Goal: Task Accomplishment & Management: Manage account settings

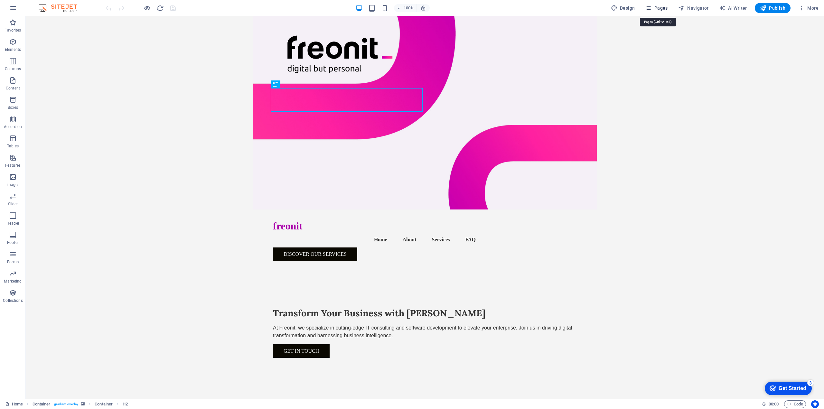
click at [654, 10] on span "Pages" at bounding box center [656, 8] width 23 height 6
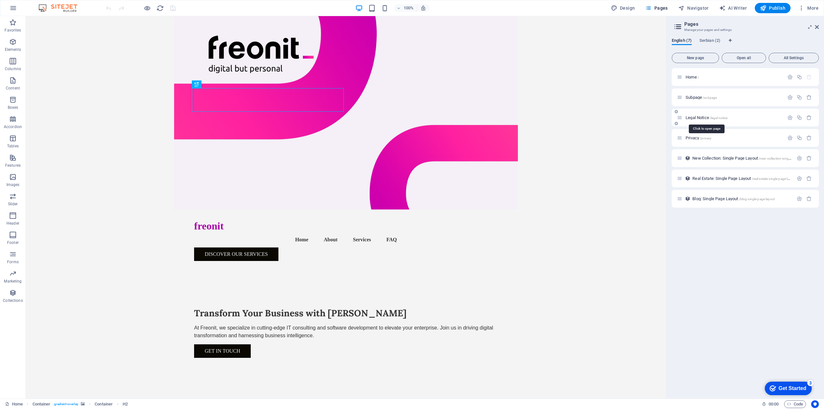
click at [699, 118] on span "Legal Notice /legal-notice" at bounding box center [706, 117] width 42 height 5
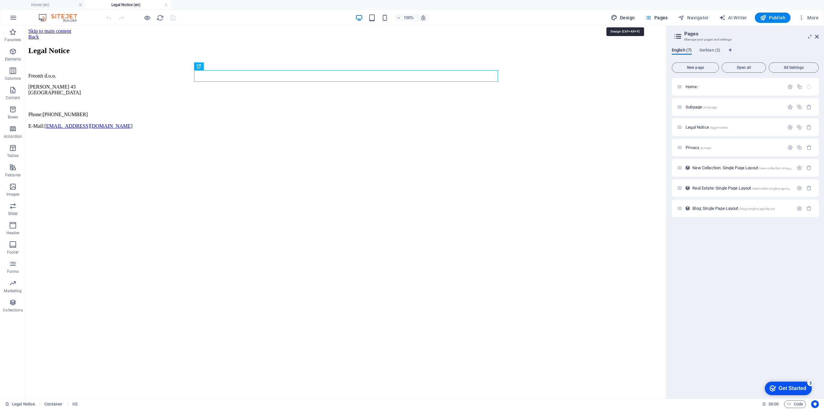
click at [632, 18] on span "Design" at bounding box center [623, 17] width 24 height 6
select select "px"
select select "200"
select select "px"
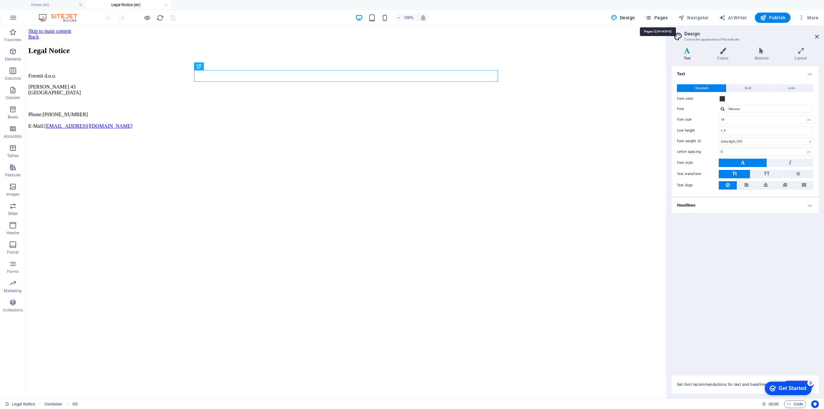
click at [659, 15] on span "Pages" at bounding box center [656, 17] width 23 height 6
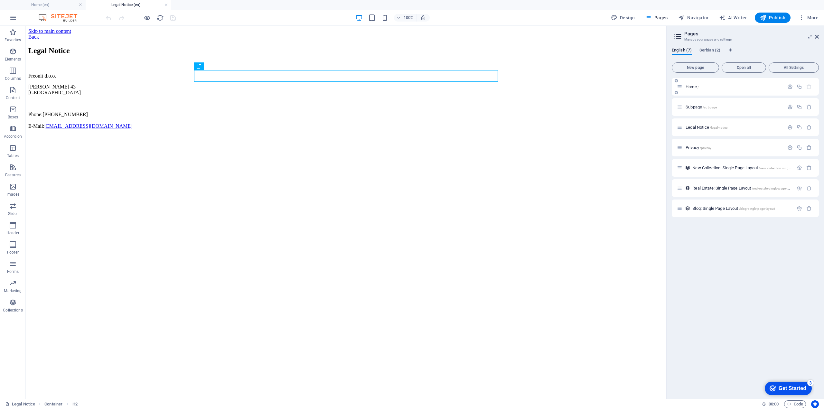
click at [714, 89] on div "Home /" at bounding box center [730, 86] width 107 height 7
click at [686, 87] on span "Home /" at bounding box center [691, 86] width 13 height 5
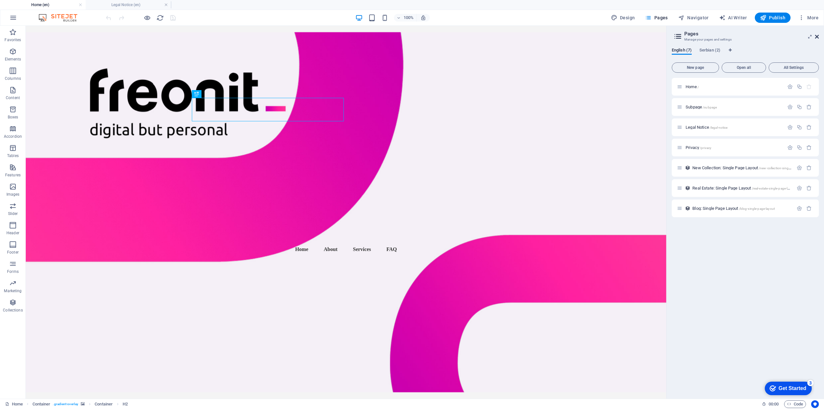
click at [816, 36] on icon at bounding box center [817, 36] width 4 height 5
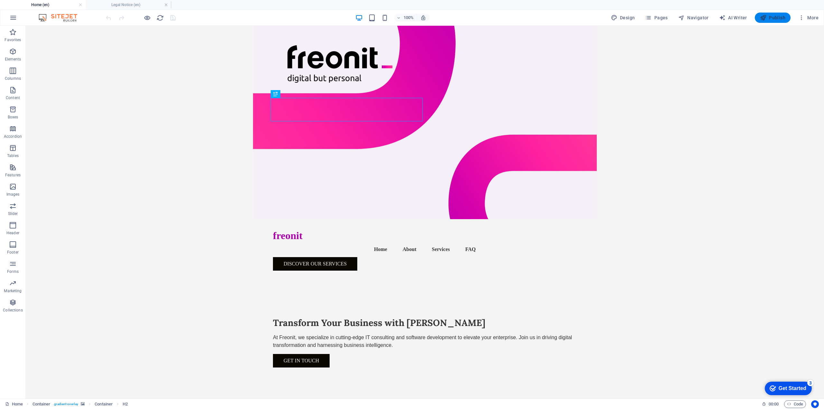
click at [762, 17] on icon "button" at bounding box center [763, 17] width 6 height 6
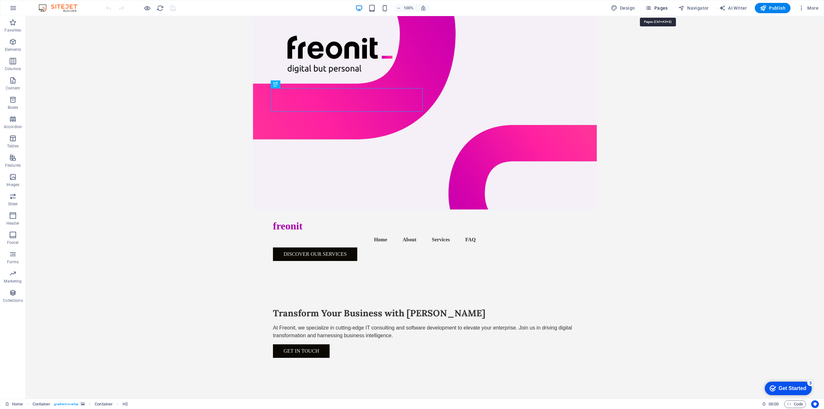
click at [664, 6] on span "Pages" at bounding box center [656, 8] width 23 height 6
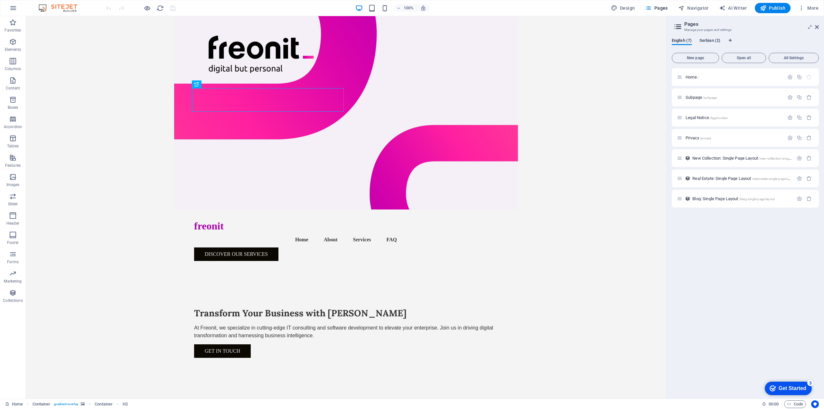
click at [709, 41] on span "Serbian (2)" at bounding box center [709, 41] width 21 height 9
click at [677, 42] on span "English (7)" at bounding box center [681, 41] width 20 height 9
click at [709, 40] on span "Serbian (2)" at bounding box center [709, 41] width 21 height 9
click at [803, 158] on span "Translate" at bounding box center [802, 158] width 17 height 5
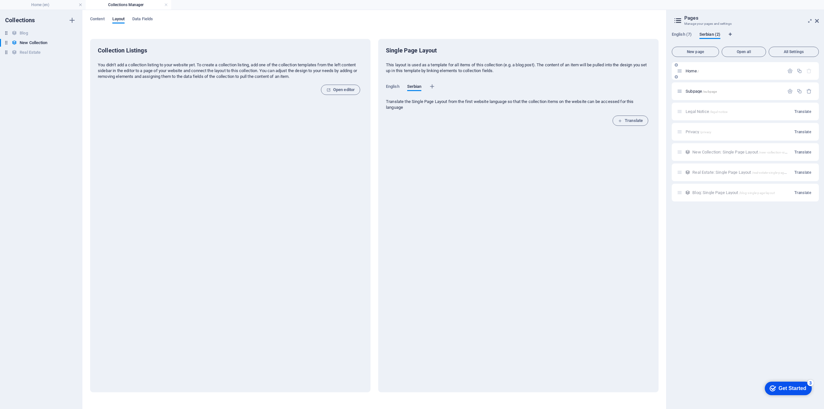
click at [694, 73] on span "Home /" at bounding box center [691, 71] width 13 height 5
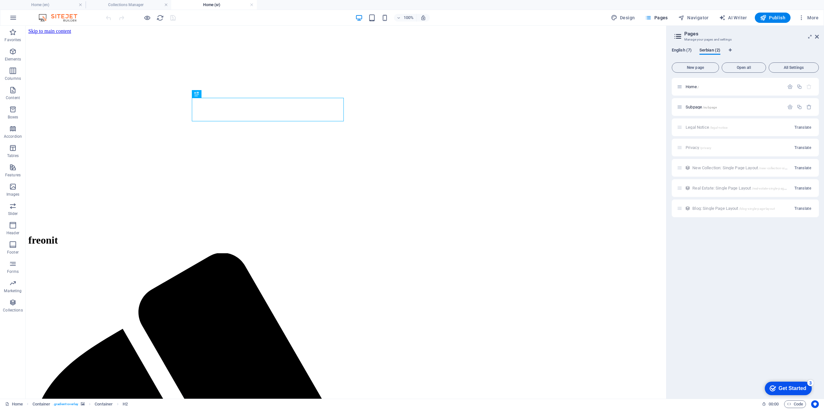
click at [683, 51] on span "English (7)" at bounding box center [681, 50] width 20 height 9
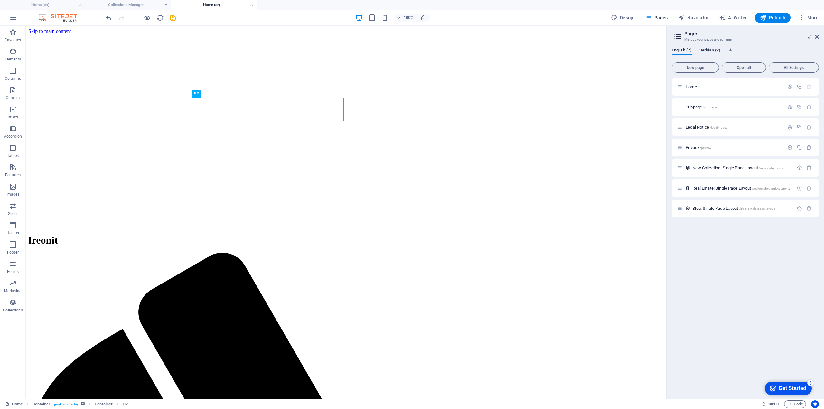
click at [706, 51] on span "Serbian (2)" at bounding box center [709, 50] width 21 height 9
click at [688, 50] on span "English (7)" at bounding box center [681, 50] width 20 height 9
click at [694, 86] on span "Home /" at bounding box center [691, 86] width 13 height 5
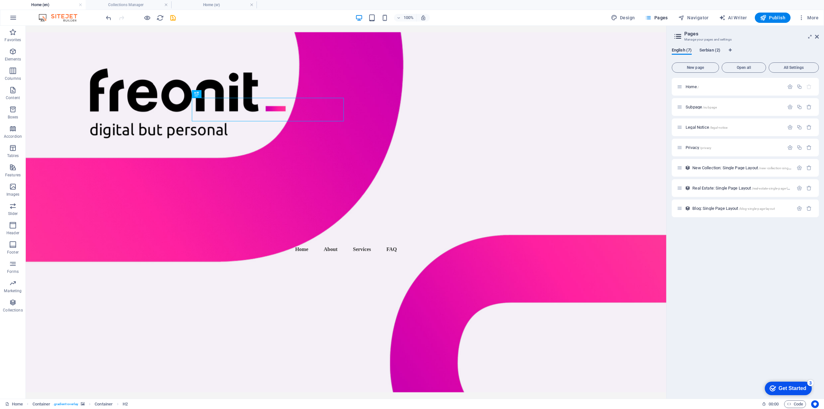
click at [710, 51] on span "Serbian (2)" at bounding box center [709, 50] width 21 height 9
click at [692, 87] on span "Home /" at bounding box center [691, 86] width 13 height 5
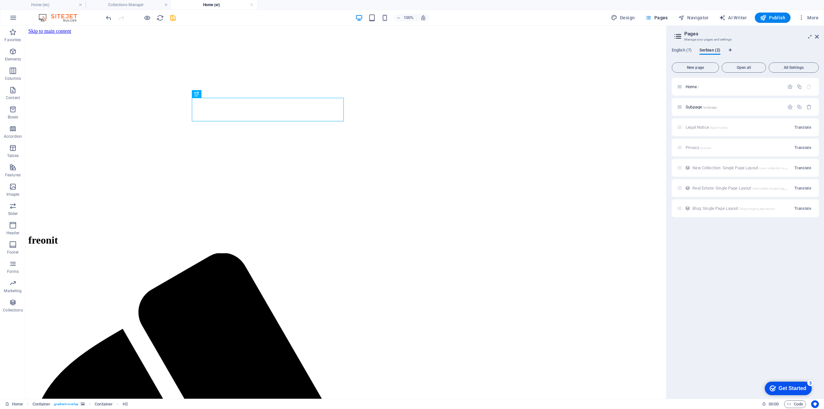
click at [277, 5] on ul "Home (en) Collections Manager Home (sr)" at bounding box center [412, 5] width 824 height 10
click at [710, 128] on div "Legal Notice /legal-notice Translate" at bounding box center [744, 127] width 147 height 18
click at [686, 50] on span "English (7)" at bounding box center [681, 50] width 20 height 9
click at [214, 4] on h4 "Home (sr)" at bounding box center [214, 4] width 86 height 7
click at [800, 19] on icon "button" at bounding box center [801, 17] width 6 height 6
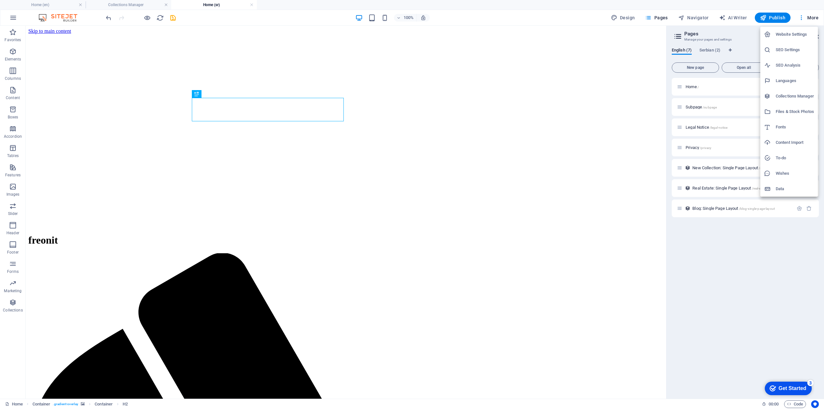
click at [13, 17] on div at bounding box center [412, 204] width 824 height 409
click at [14, 47] on button "Elements" at bounding box center [13, 54] width 26 height 19
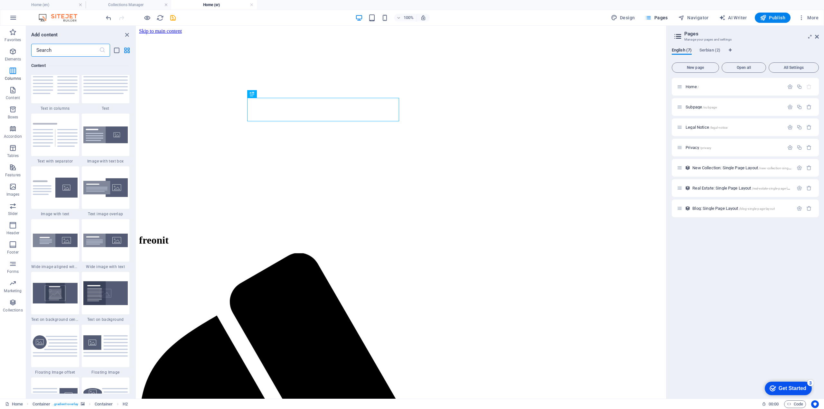
scroll to position [1098, 0]
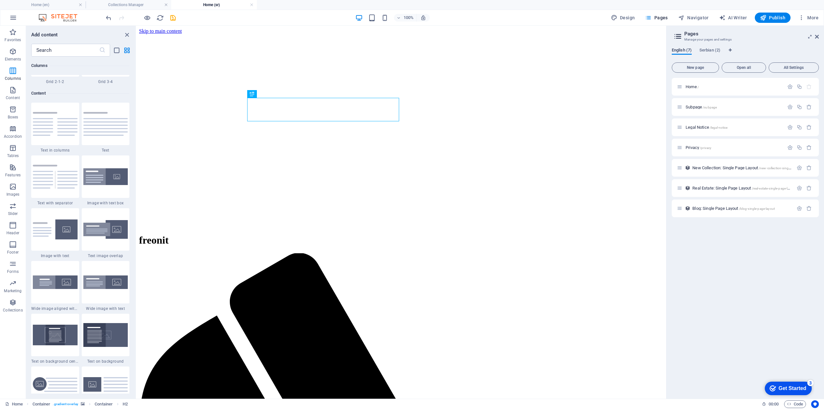
click at [685, 53] on span "English (7)" at bounding box center [681, 50] width 20 height 9
click at [678, 36] on icon at bounding box center [678, 36] width 10 height 9
click at [692, 105] on span "Subpage /subpage" at bounding box center [700, 107] width 31 height 5
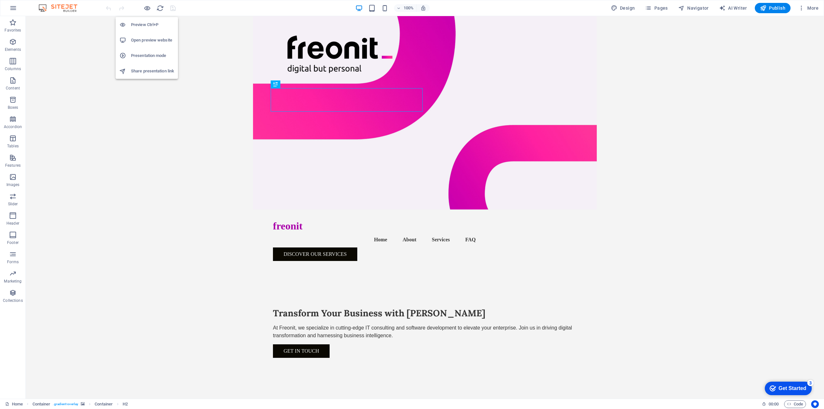
click at [146, 41] on h6 "Open preview website" at bounding box center [152, 40] width 43 height 8
click at [624, 8] on span "Design" at bounding box center [623, 8] width 24 height 6
select select "px"
select select "200"
select select "px"
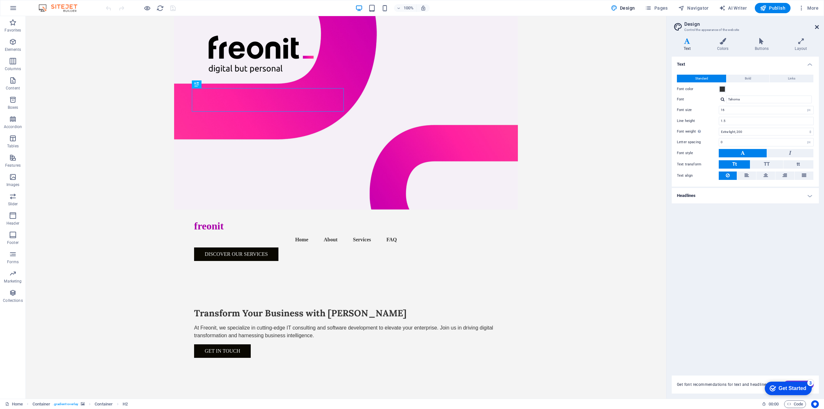
click at [817, 26] on icon at bounding box center [817, 26] width 4 height 5
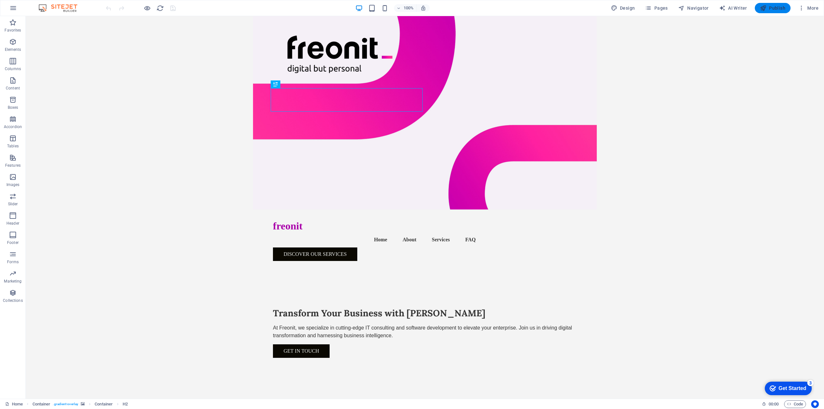
click at [761, 8] on icon "button" at bounding box center [763, 8] width 6 height 6
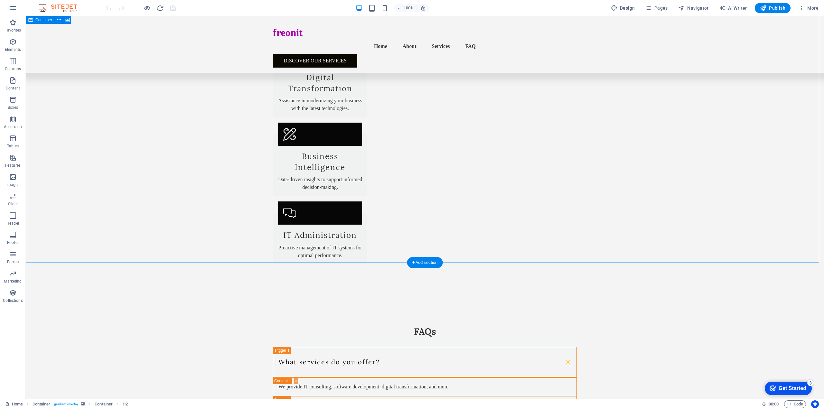
scroll to position [895, 0]
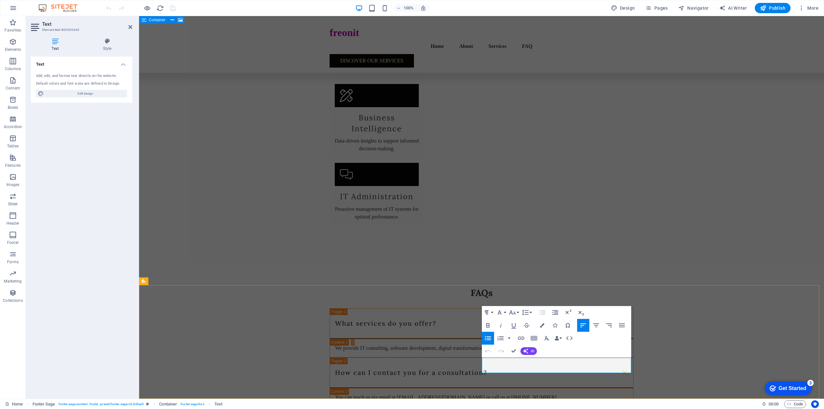
click at [495, 346] on icon "button" at bounding box center [496, 345] width 8 height 8
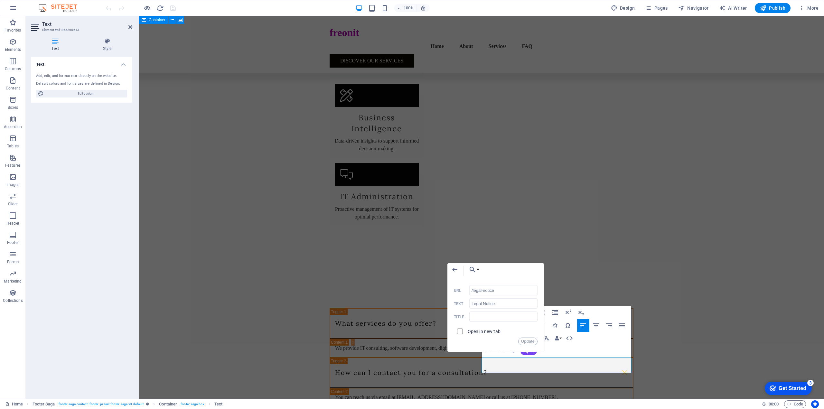
click at [460, 331] on input "checkbox" at bounding box center [459, 331] width 6 height 6
checkbox input "true"
click at [525, 342] on button "Update" at bounding box center [527, 341] width 19 height 8
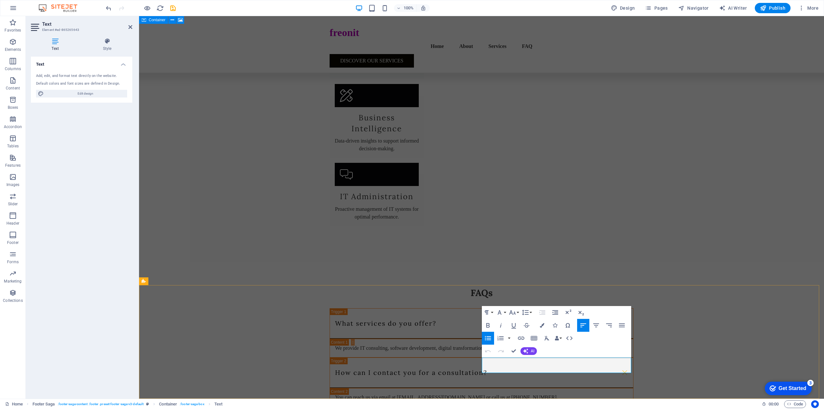
click at [522, 337] on icon "button" at bounding box center [521, 338] width 6 height 3
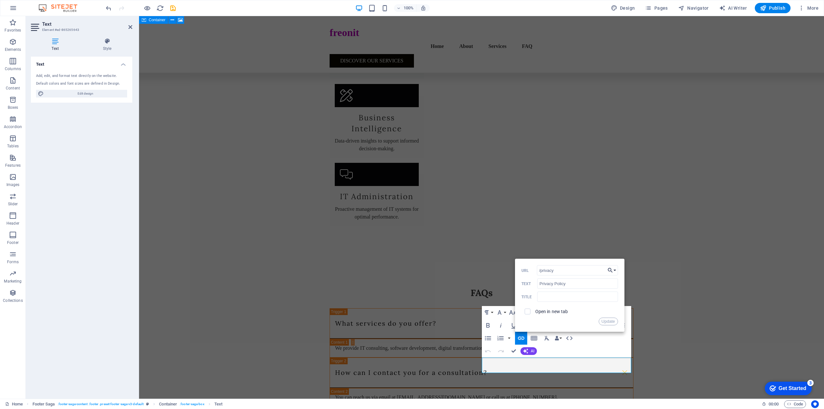
click at [614, 271] on button "Choose Link" at bounding box center [611, 270] width 12 height 10
click at [595, 339] on p "Choose file ..." at bounding box center [585, 340] width 37 height 10
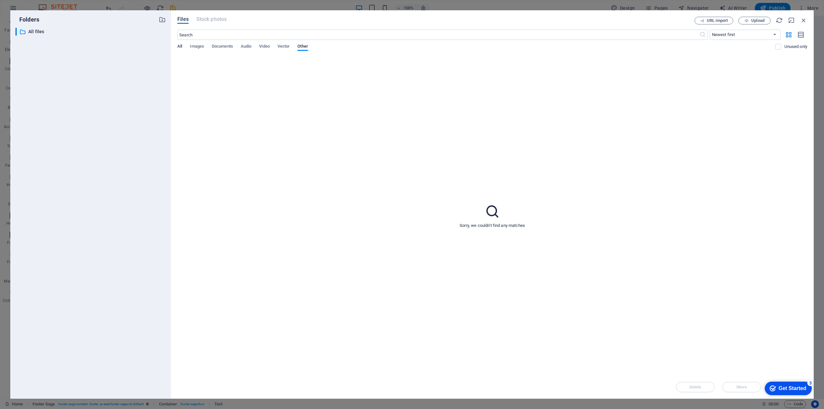
click at [182, 46] on span "All" at bounding box center [179, 46] width 5 height 9
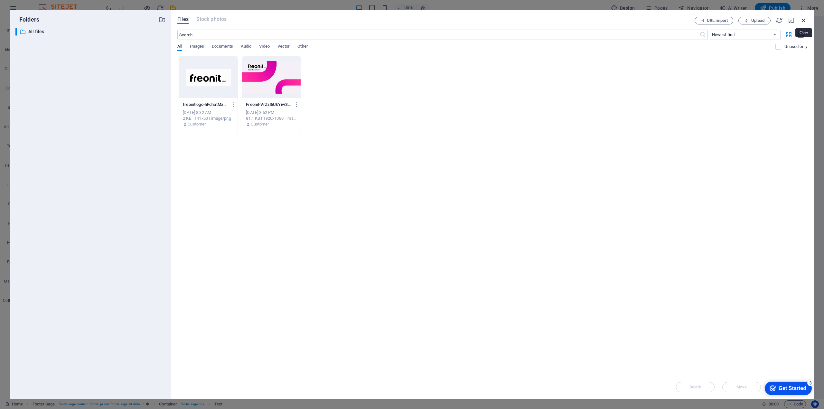
click at [804, 18] on icon "button" at bounding box center [803, 20] width 7 height 7
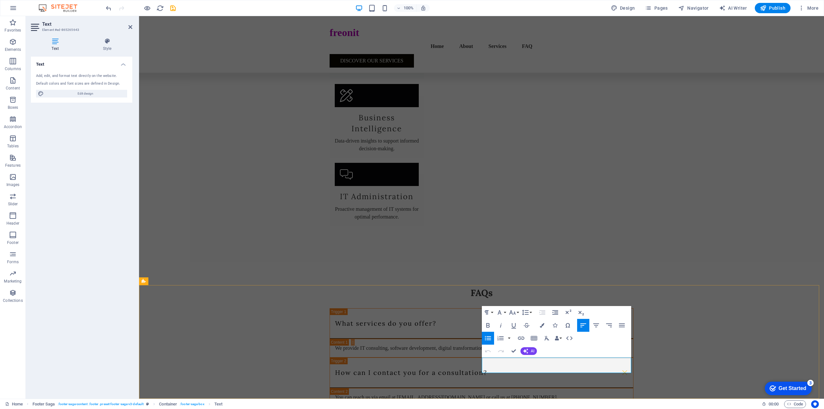
click at [482, 347] on icon "button" at bounding box center [483, 345] width 8 height 8
click at [494, 347] on icon "button" at bounding box center [495, 345] width 5 height 5
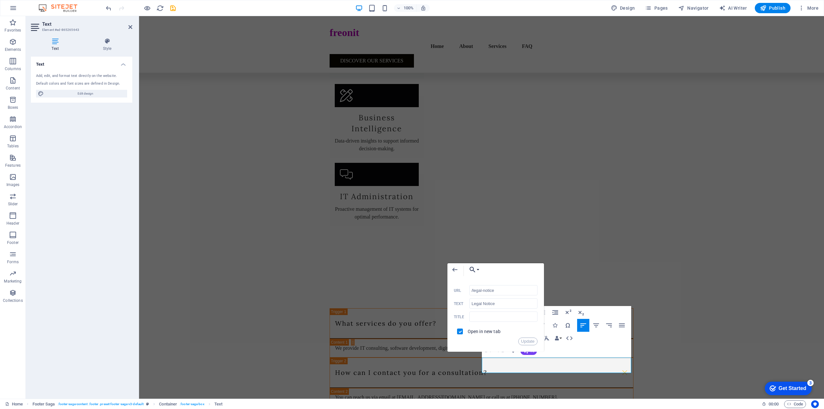
click at [478, 269] on button "Choose Link" at bounding box center [472, 269] width 15 height 13
click at [490, 301] on p "Legal Notice (en)" at bounding box center [493, 302] width 44 height 10
click at [461, 330] on input "checkbox" at bounding box center [459, 331] width 6 height 6
checkbox input "true"
click at [524, 343] on button "Update" at bounding box center [527, 341] width 19 height 8
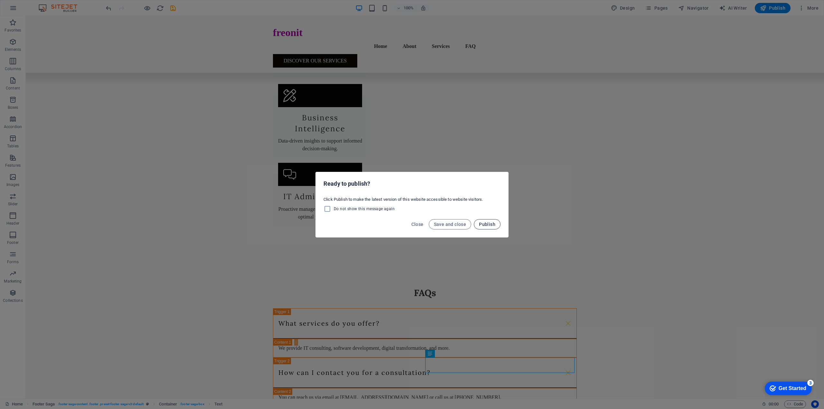
click at [485, 224] on span "Publish" at bounding box center [487, 224] width 16 height 5
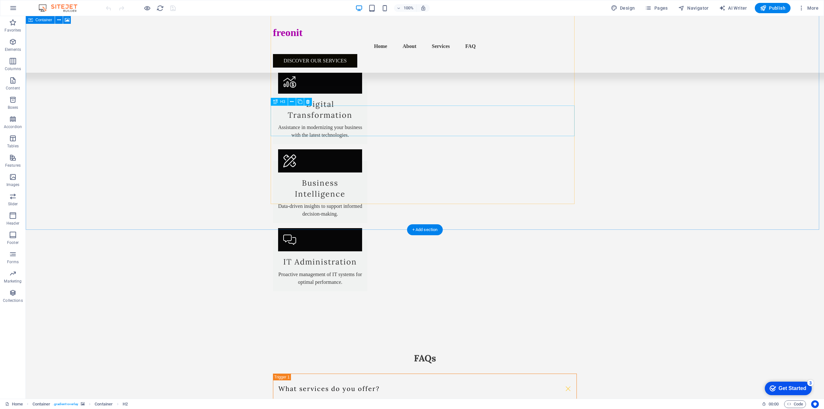
scroll to position [895, 0]
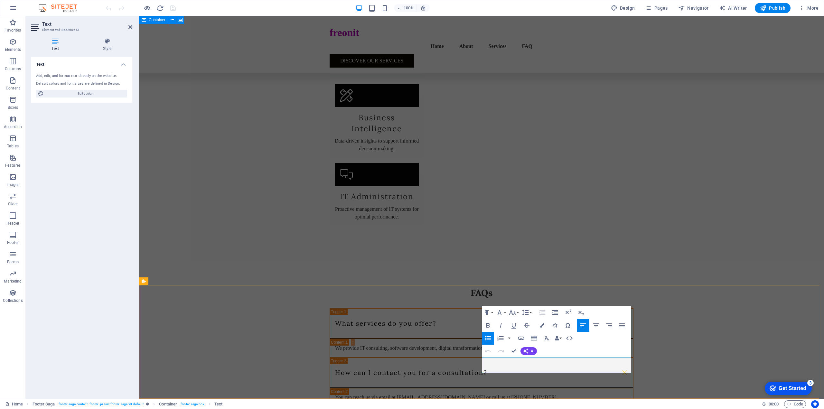
click at [498, 351] on icon "button" at bounding box center [496, 353] width 5 height 5
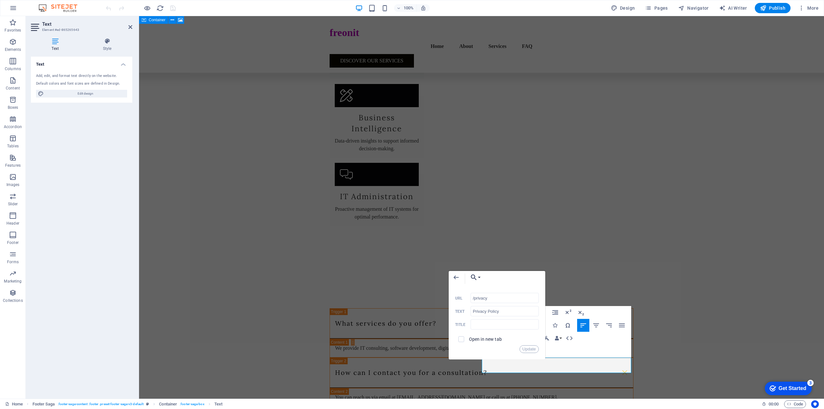
click at [479, 277] on button "Choose Link" at bounding box center [473, 277] width 15 height 13
click at [484, 319] on p "Privacy (en)" at bounding box center [489, 319] width 32 height 10
click at [460, 340] on input "checkbox" at bounding box center [460, 338] width 6 height 6
checkbox input "true"
click at [522, 349] on button "Update" at bounding box center [528, 349] width 19 height 8
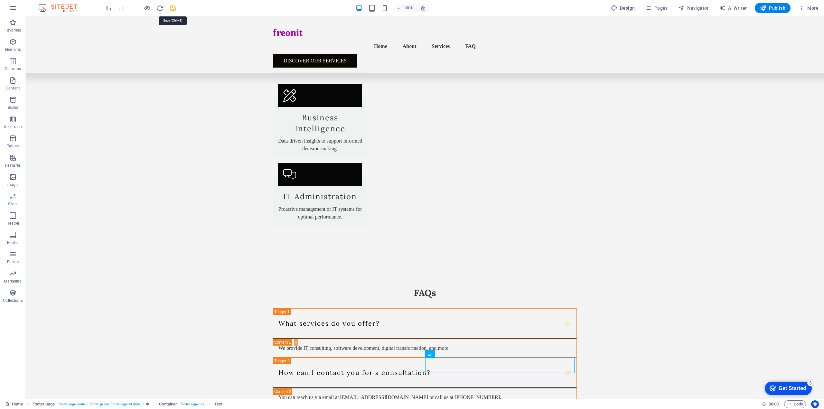
click at [174, 9] on icon "save" at bounding box center [172, 8] width 7 height 7
click at [661, 6] on span "Pages" at bounding box center [656, 8] width 23 height 6
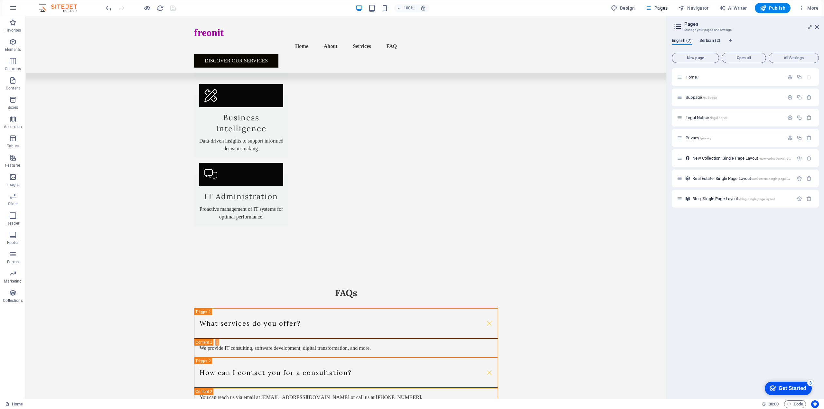
click at [709, 40] on span "Serbian (2)" at bounding box center [709, 41] width 21 height 9
click at [701, 78] on p "Home /" at bounding box center [733, 77] width 97 height 4
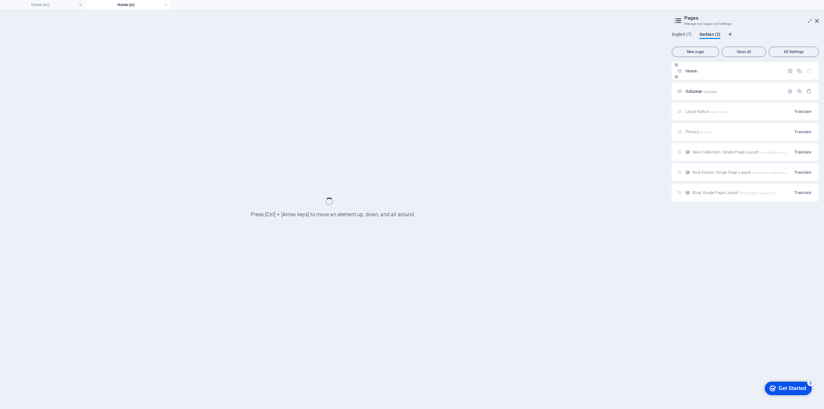
scroll to position [0, 0]
click at [701, 78] on div "Home /" at bounding box center [744, 71] width 147 height 18
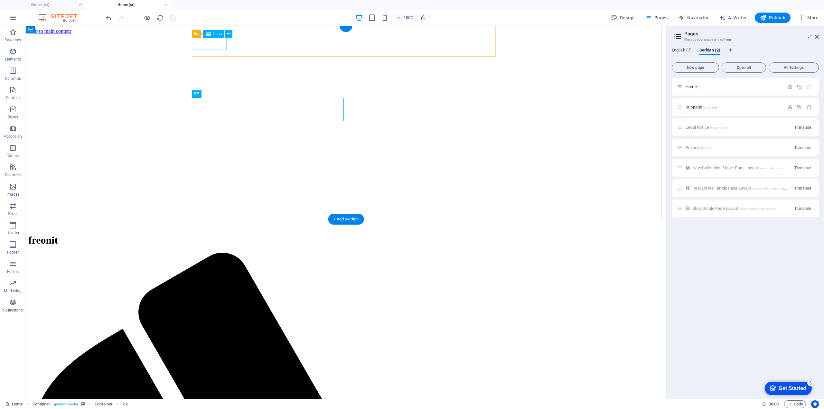
click at [220, 234] on div "freonit" at bounding box center [345, 240] width 635 height 12
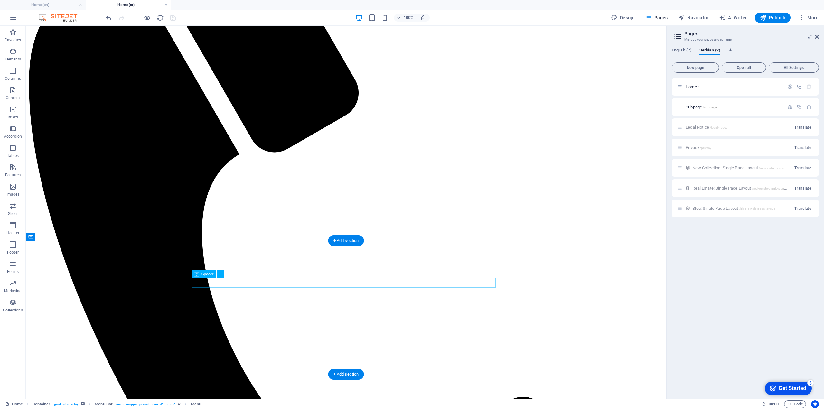
scroll to position [386, 0]
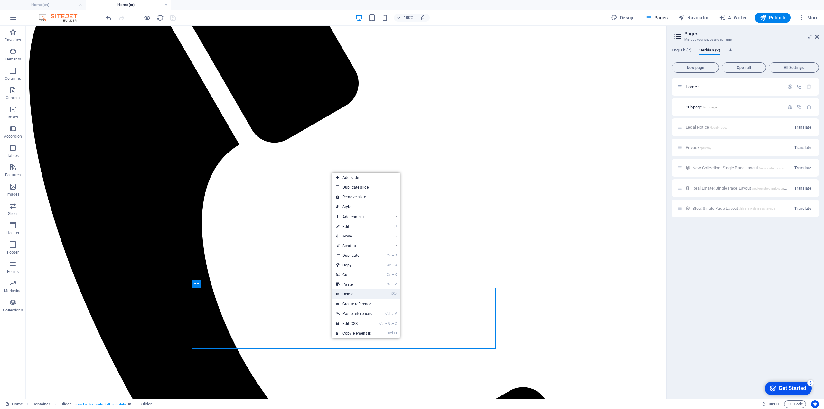
click at [362, 293] on link "⌦ Delete" at bounding box center [353, 294] width 43 height 10
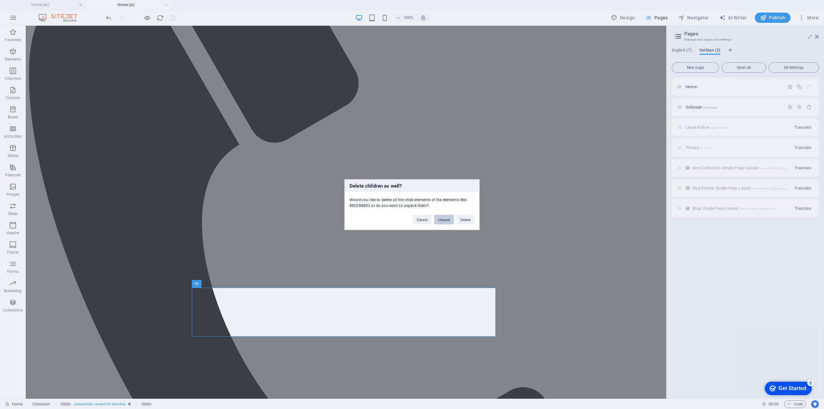
click at [441, 217] on button "Unpack" at bounding box center [444, 220] width 20 height 10
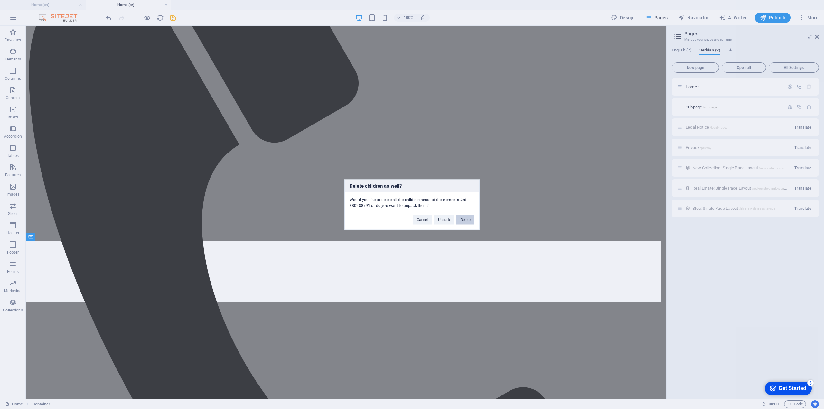
click at [464, 221] on button "Delete" at bounding box center [465, 220] width 18 height 10
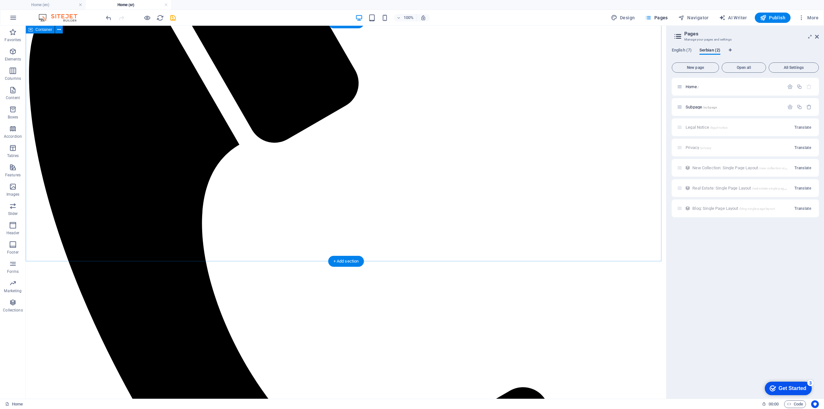
scroll to position [257, 0]
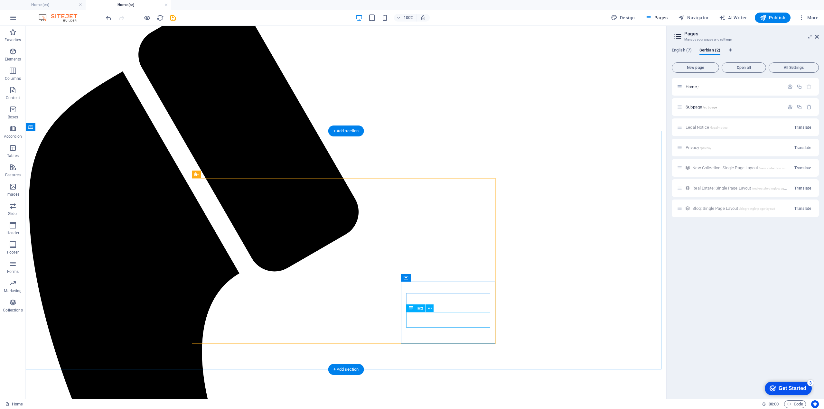
click at [436, 309] on button at bounding box center [435, 305] width 8 height 8
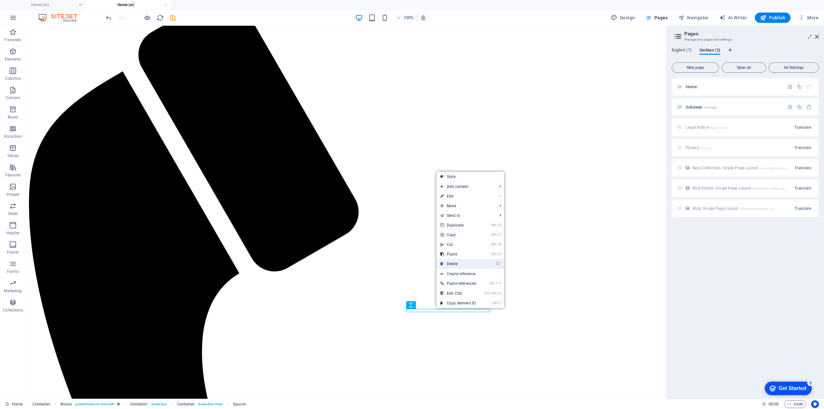
click at [468, 263] on link "⌦ Delete" at bounding box center [457, 264] width 43 height 10
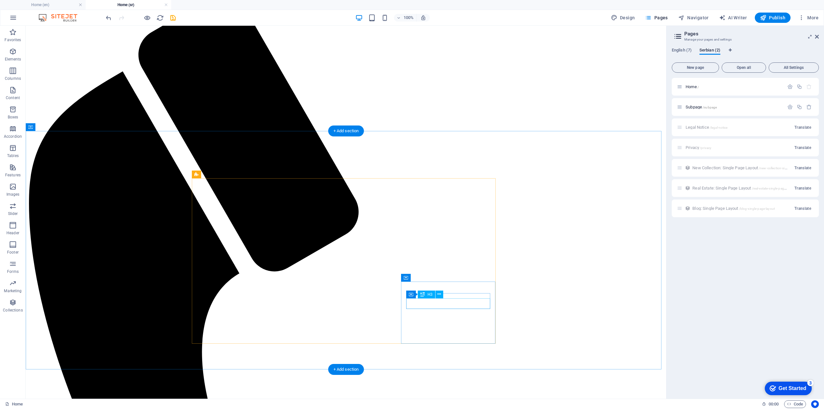
click at [452, 289] on div "Container Spacer" at bounding box center [430, 289] width 48 height 8
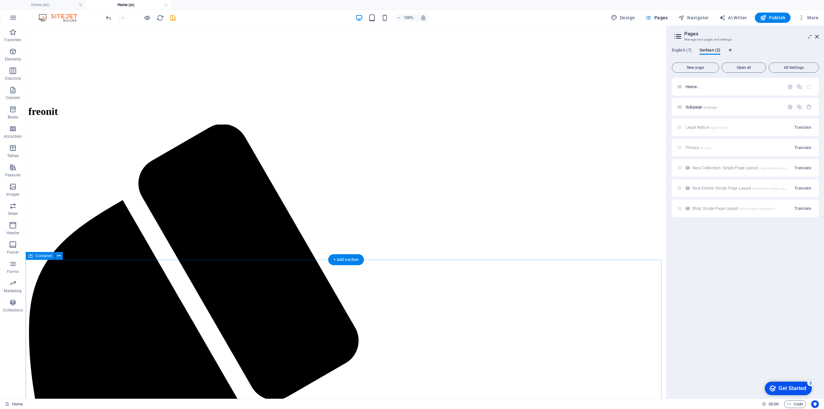
scroll to position [32, 0]
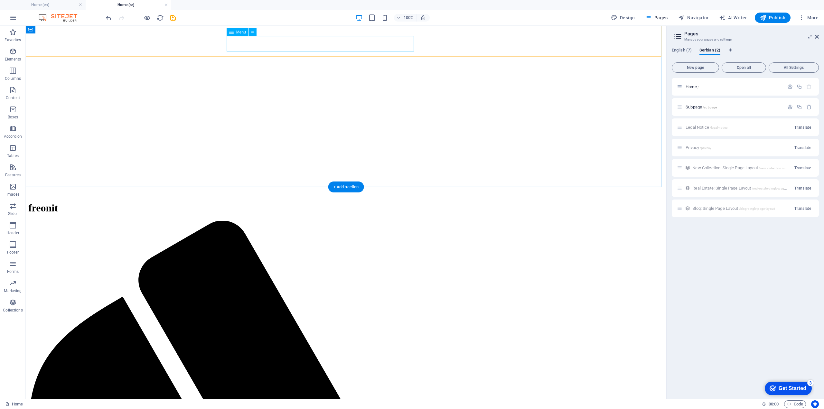
select select
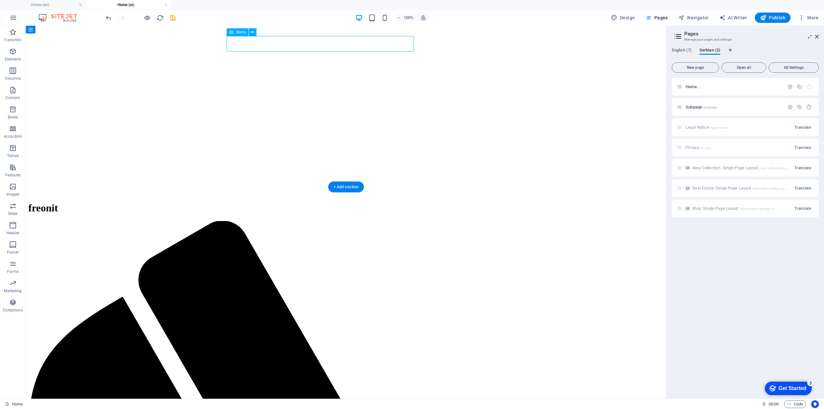
select select
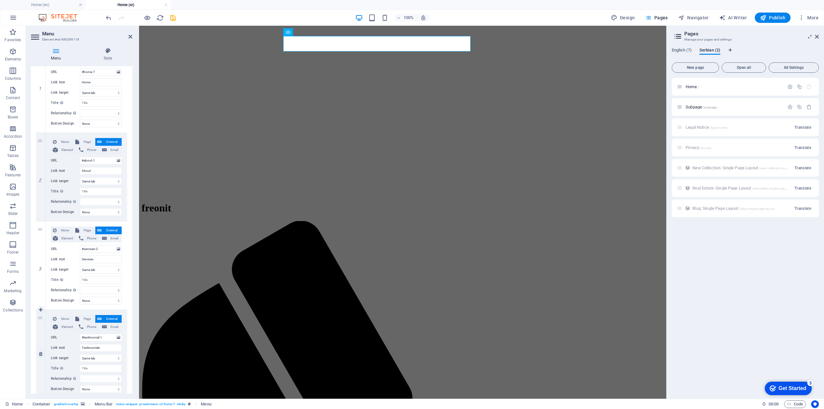
scroll to position [129, 0]
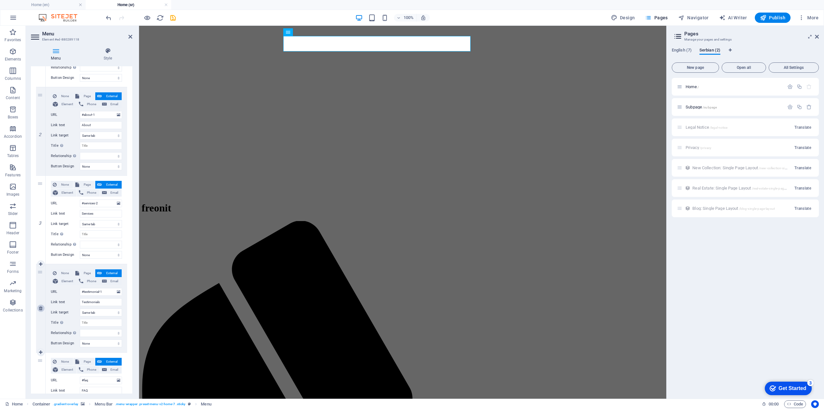
click at [41, 308] on icon at bounding box center [41, 308] width 4 height 5
select select
type input "#faq"
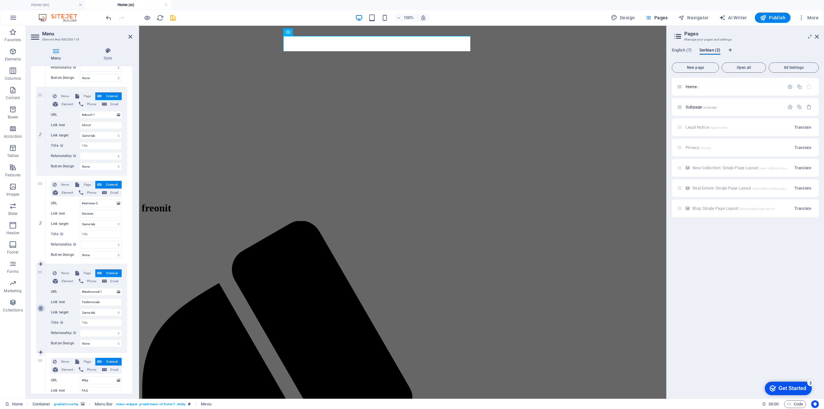
type input "FAQ"
select select
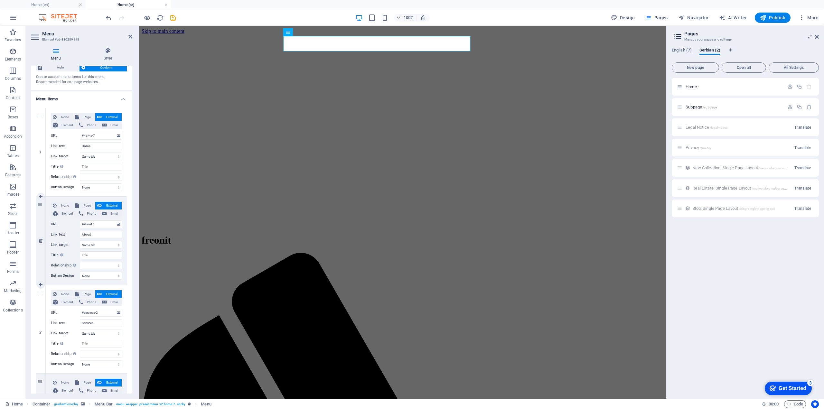
scroll to position [0, 0]
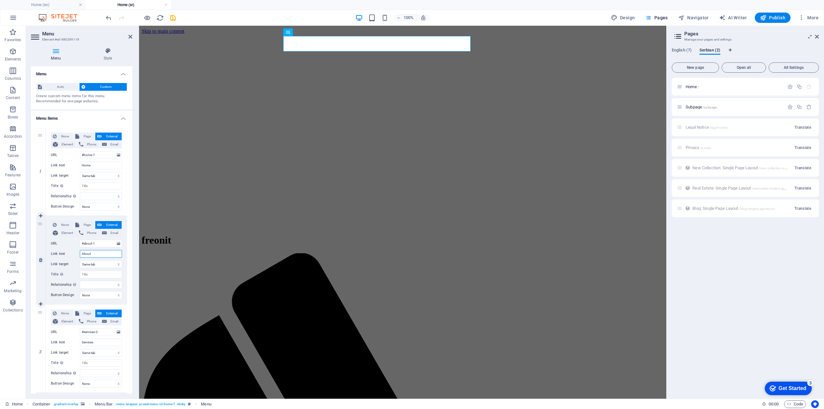
click at [88, 252] on input "About" at bounding box center [101, 254] width 42 height 8
type input "o nama"
select select
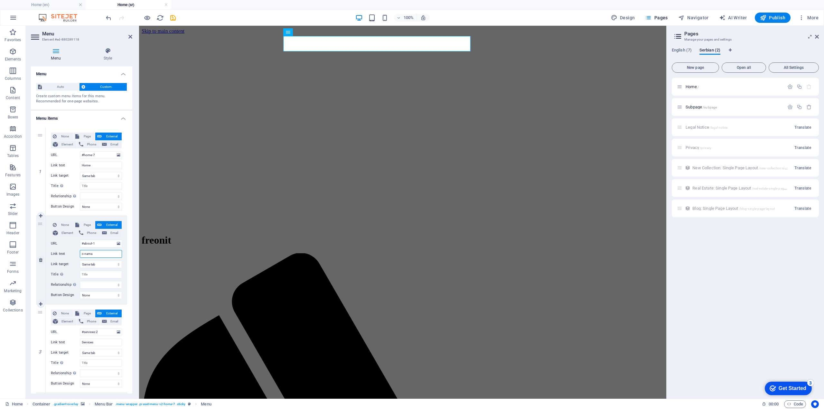
select select
type input "o"
select select
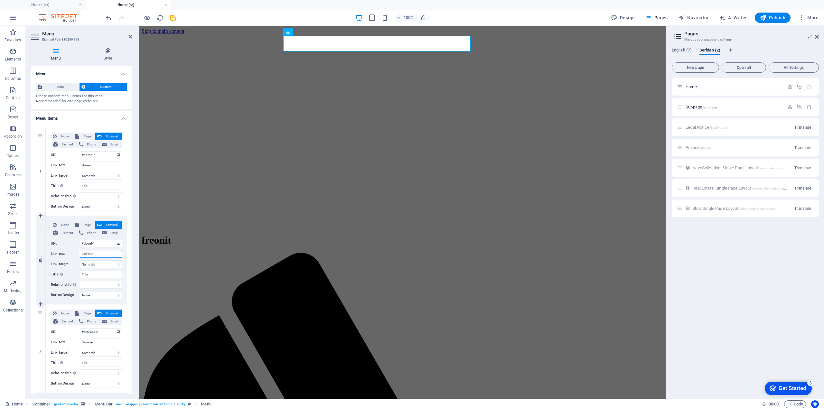
select select
type input "O nama"
select select
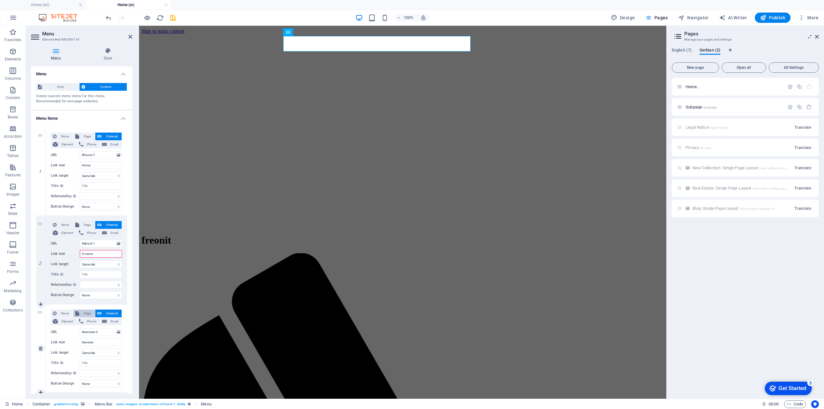
select select
type input "O nama"
click at [93, 346] on input "Services" at bounding box center [101, 342] width 42 height 8
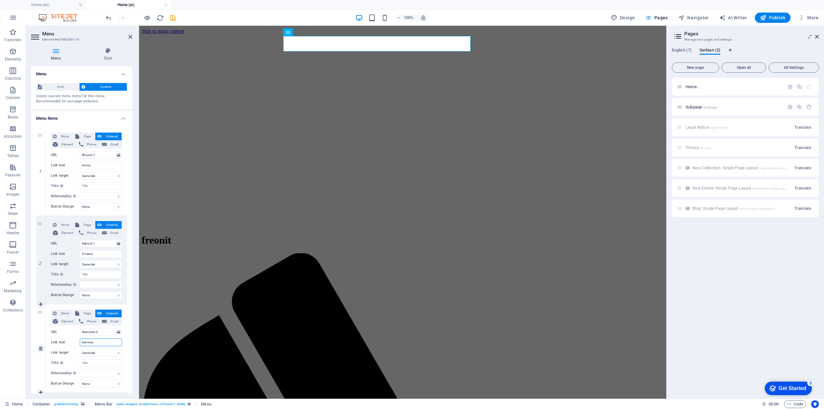
click at [93, 346] on input "Services" at bounding box center [101, 342] width 42 height 8
click at [92, 344] on input "Services" at bounding box center [101, 342] width 42 height 8
drag, startPoint x: 103, startPoint y: 345, endPoint x: 57, endPoint y: 347, distance: 45.7
click at [57, 347] on div "None Page External Element Phone Email Page Home Subpage Legal Notice Privacy H…" at bounding box center [86, 343] width 71 height 68
type input "Servisi"
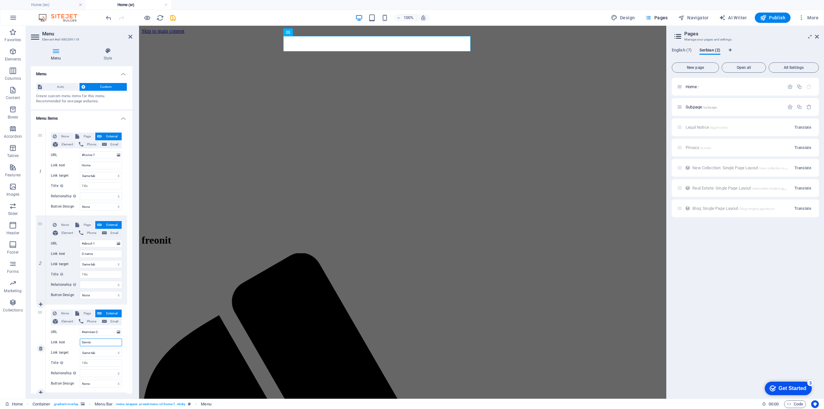
select select
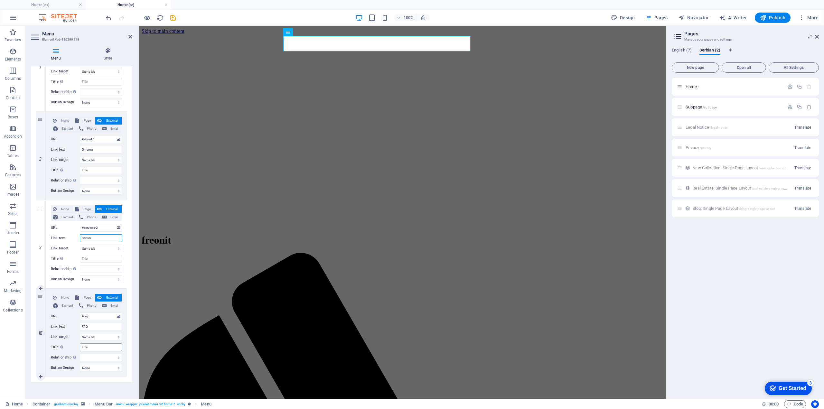
scroll to position [106, 0]
type input "Servisi"
click at [586, 34] on figure at bounding box center [403, 34] width 522 height 0
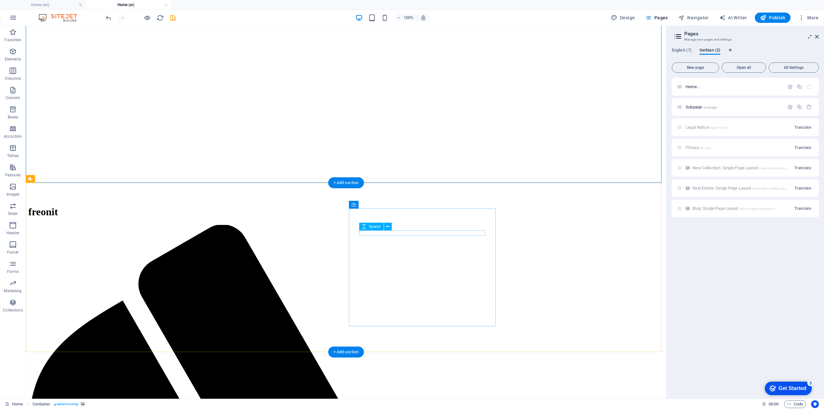
scroll to position [64, 0]
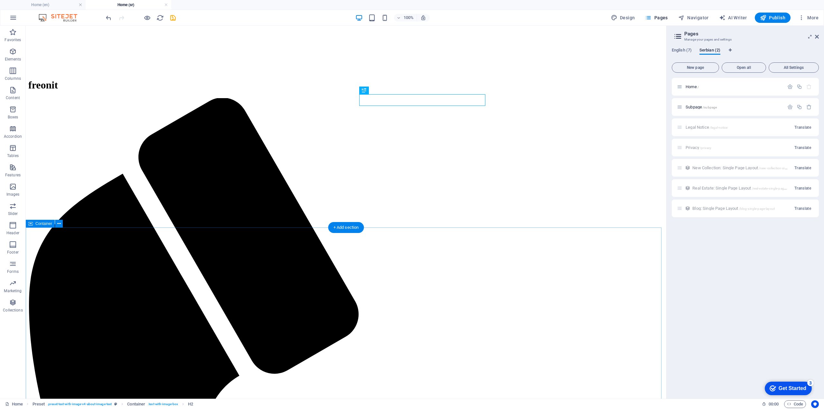
scroll to position [161, 0]
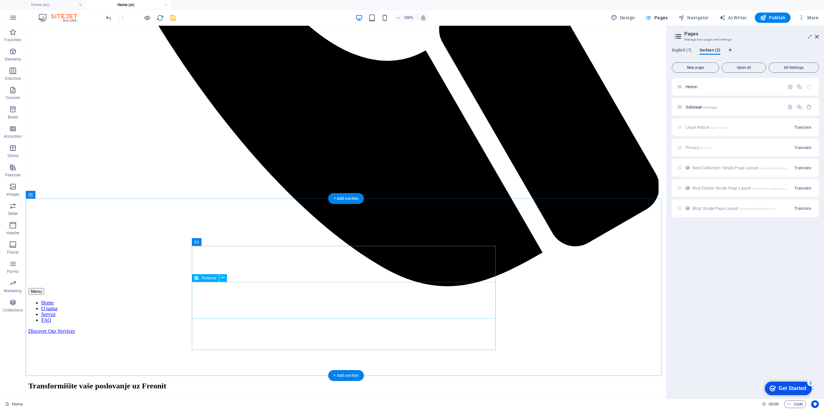
scroll to position [804, 0]
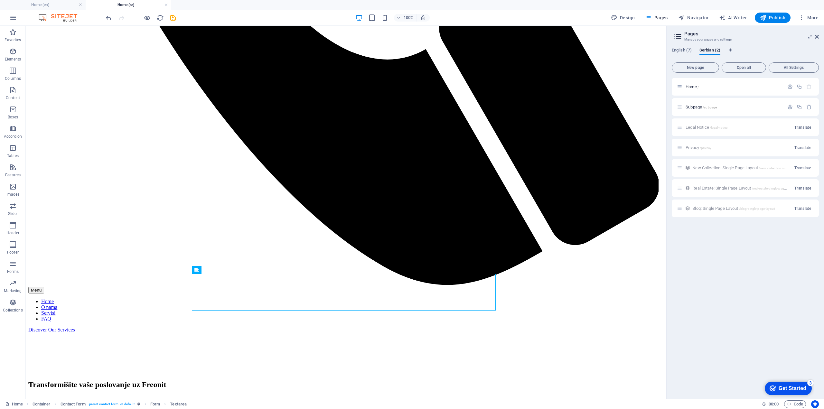
click at [172, 18] on icon "save" at bounding box center [172, 17] width 7 height 7
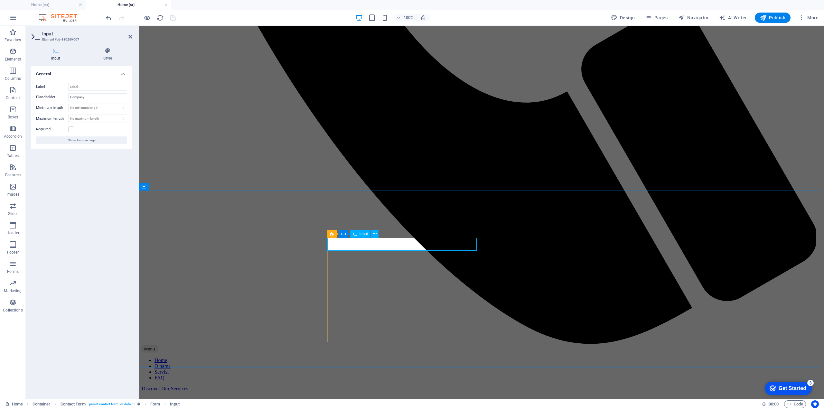
drag, startPoint x: 337, startPoint y: 245, endPoint x: 357, endPoint y: 247, distance: 20.4
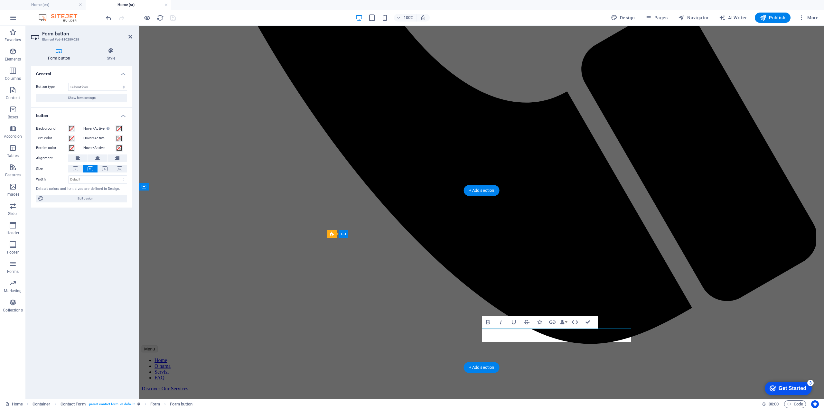
type button "Submit"
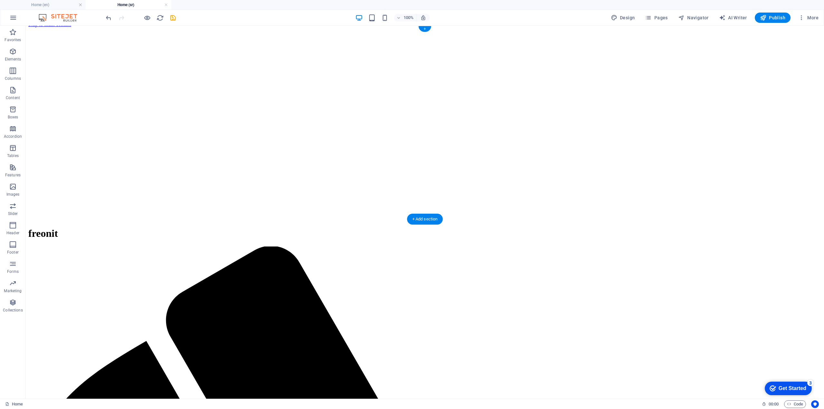
scroll to position [0, 0]
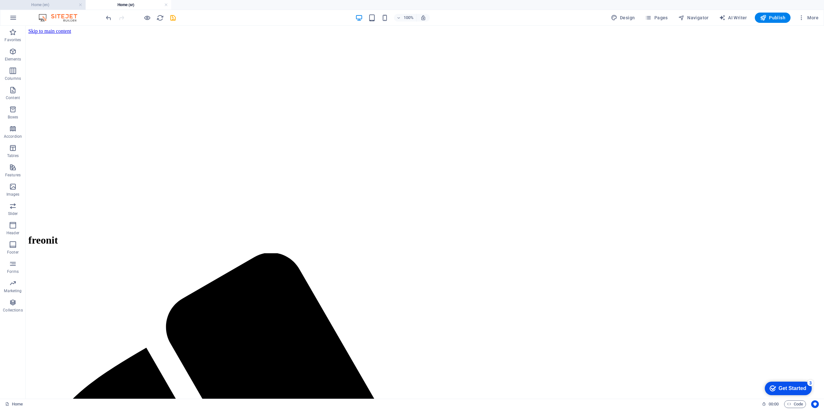
click at [51, 4] on h4 "Home (en)" at bounding box center [43, 4] width 86 height 7
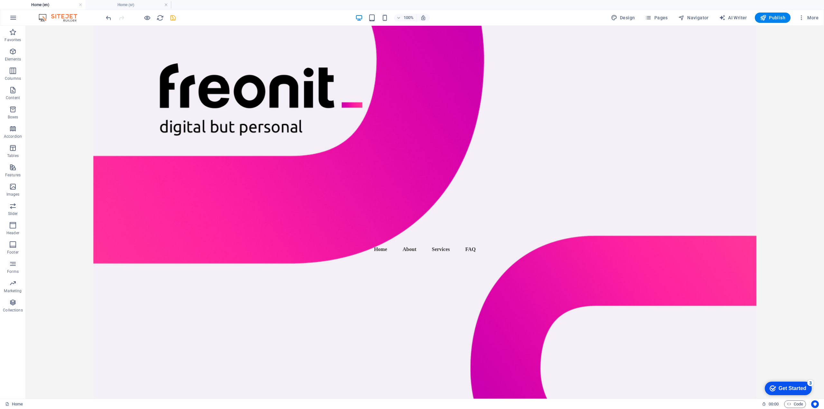
scroll to position [878, 0]
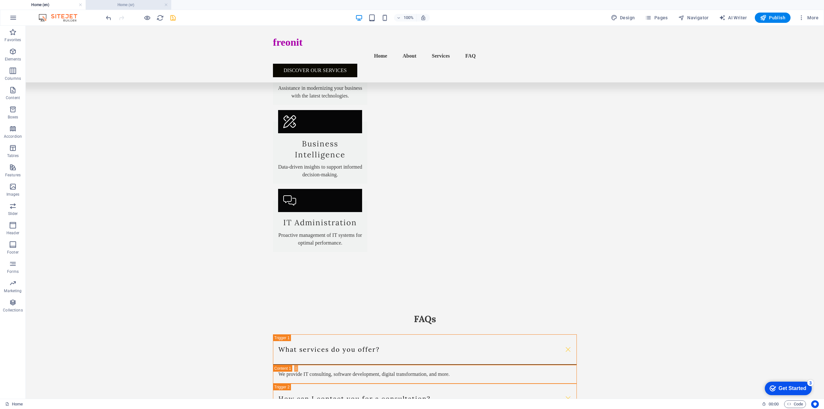
click at [124, 6] on h4 "Home (sr)" at bounding box center [129, 4] width 86 height 7
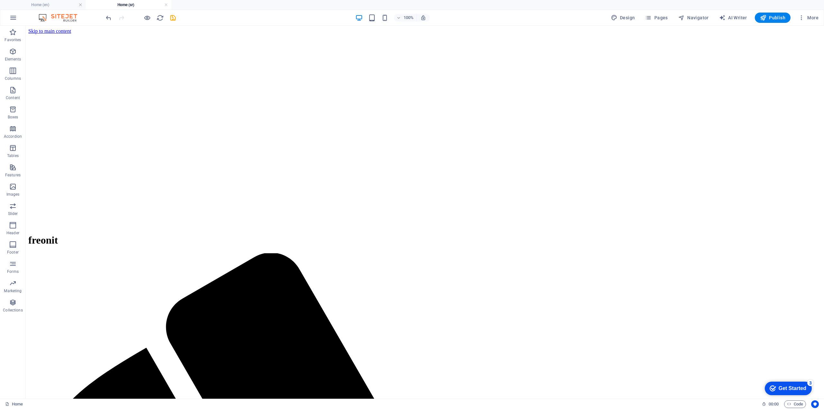
scroll to position [0, 0]
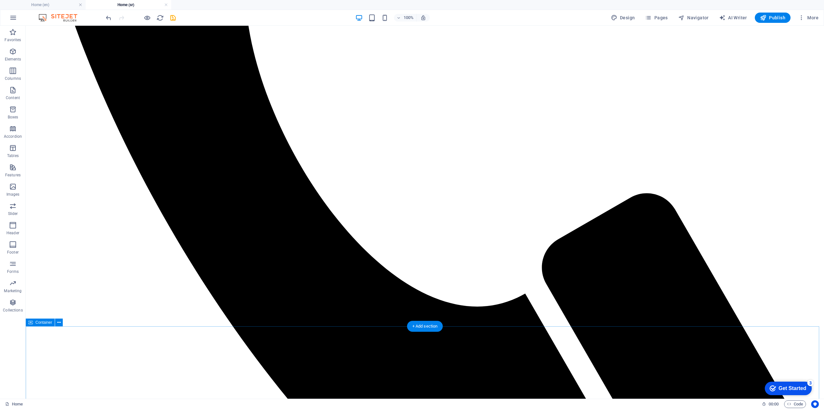
scroll to position [772, 0]
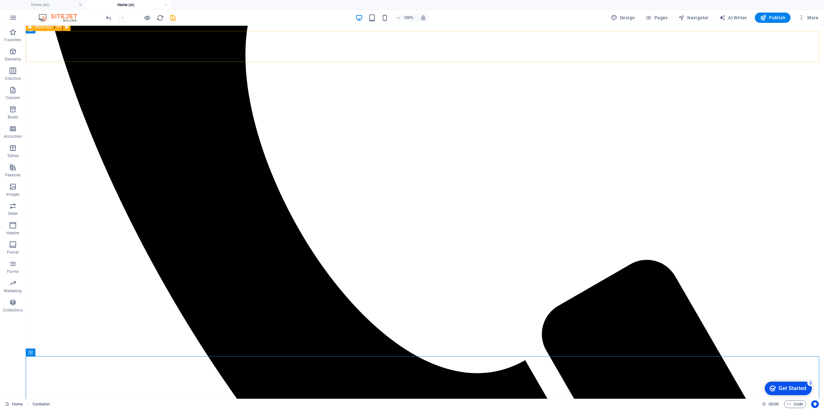
scroll to position [515, 0]
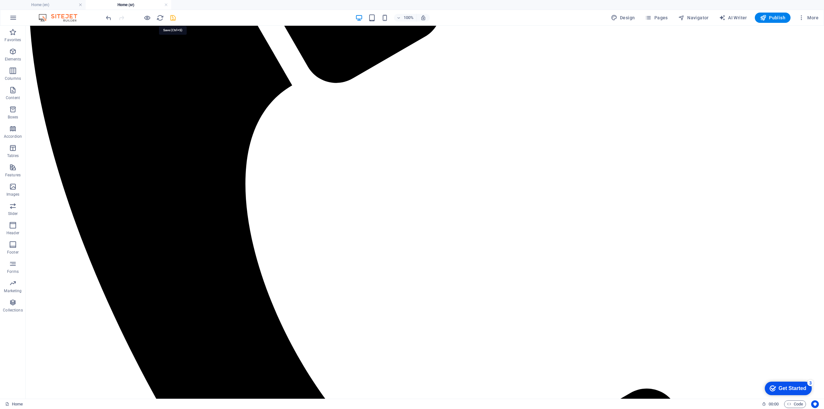
click at [175, 19] on icon "save" at bounding box center [172, 17] width 7 height 7
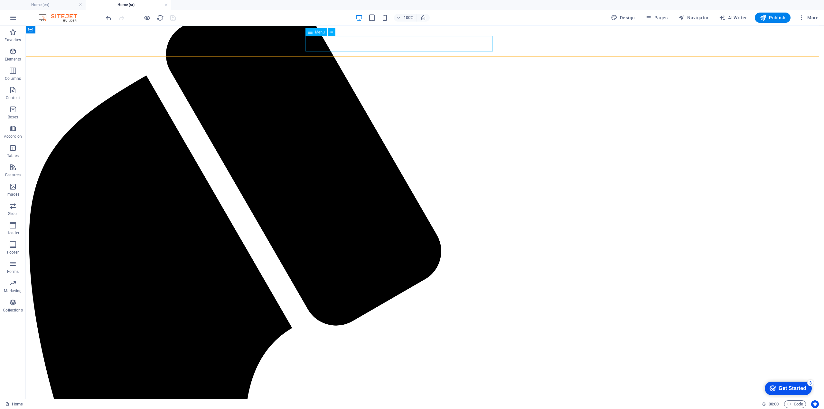
scroll to position [257, 0]
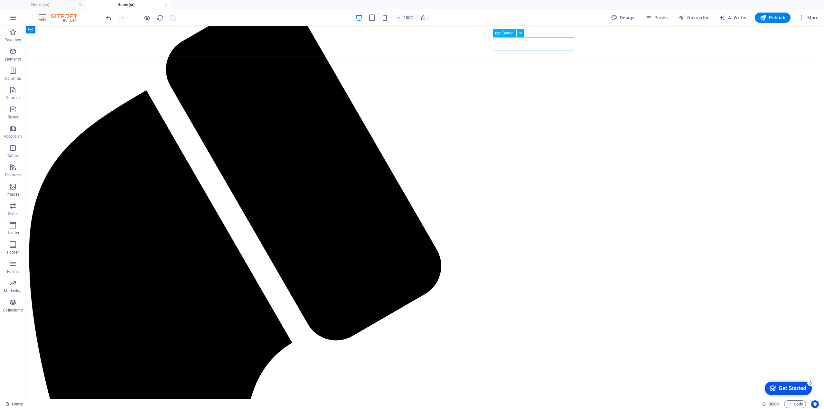
click at [173, 17] on icon "save" at bounding box center [172, 17] width 7 height 7
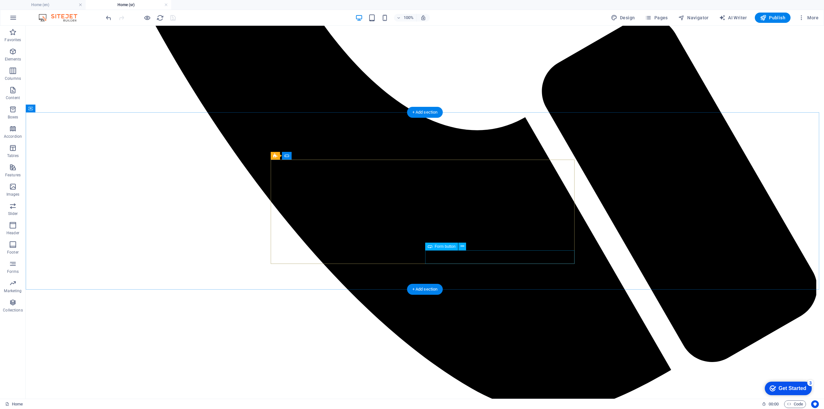
scroll to position [895, 0]
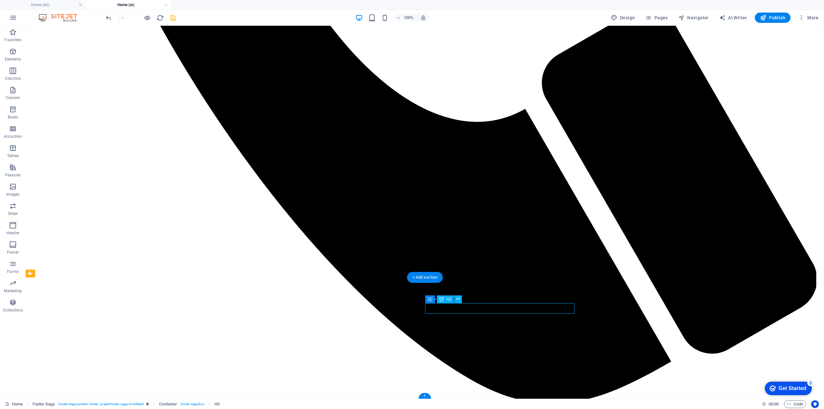
select select
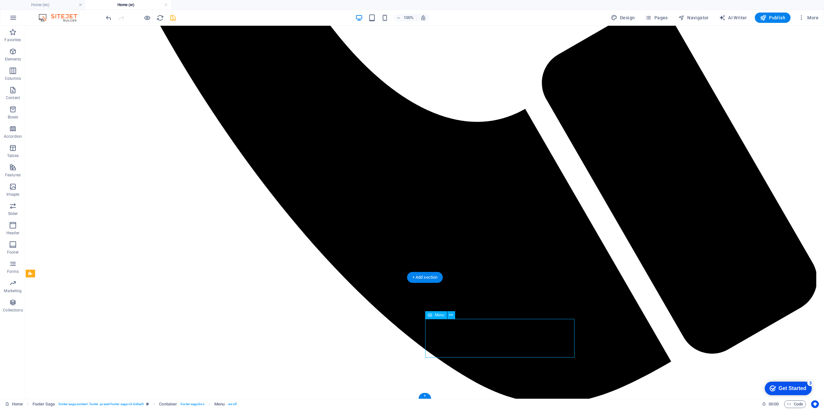
select select
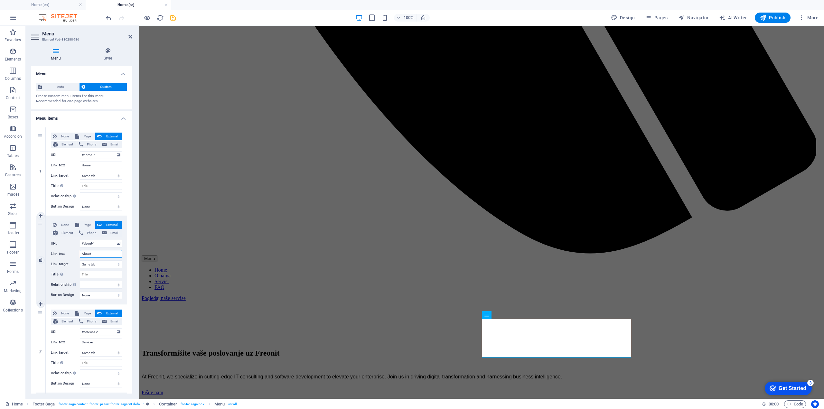
click at [85, 254] on input "About" at bounding box center [101, 254] width 42 height 8
type input "o nama"
select select
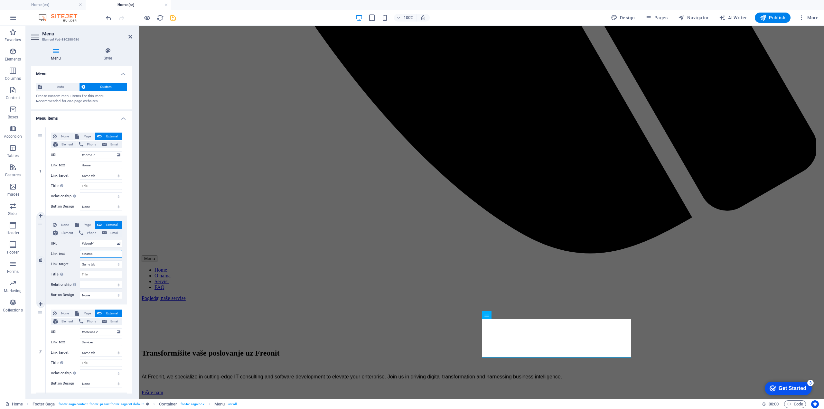
select select
click at [85, 254] on input "o nama" at bounding box center [101, 254] width 42 height 8
type input "ama"
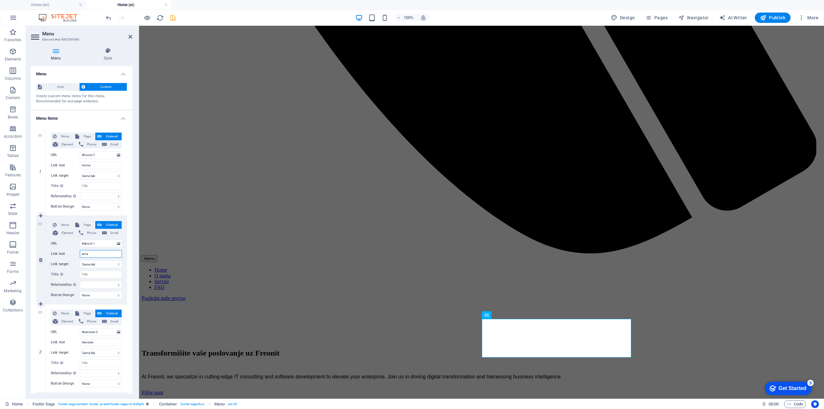
select select
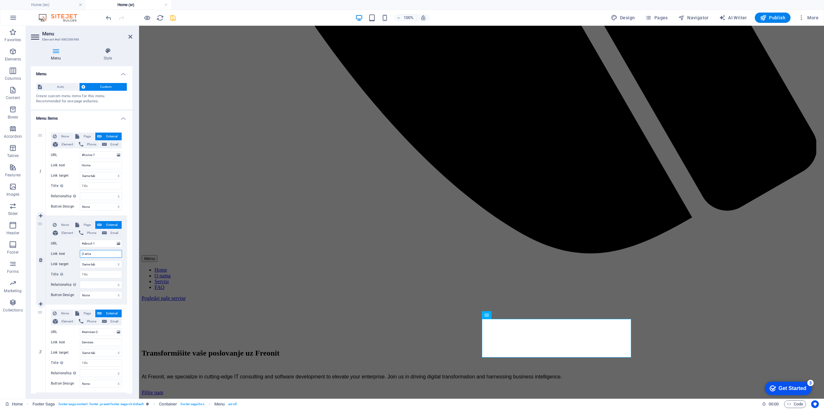
type input "O nama"
select select
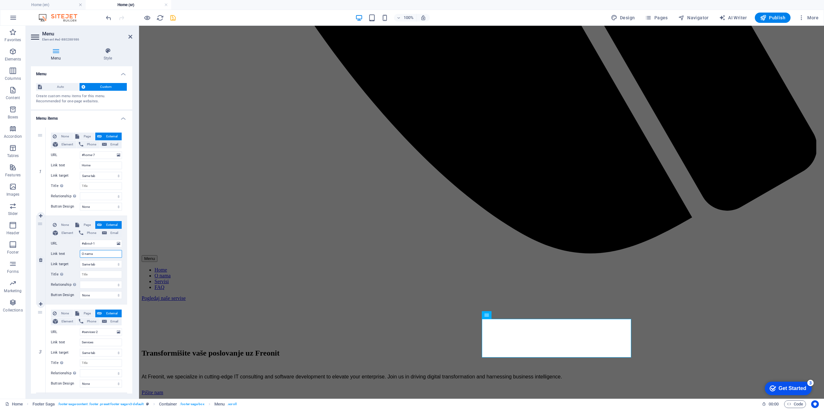
select select
type input "O nama"
click at [94, 343] on input "Services" at bounding box center [101, 342] width 42 height 8
type input "Servi"
select select
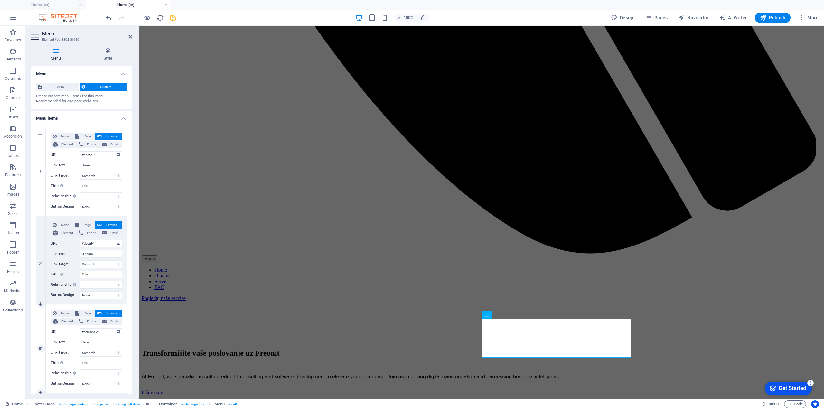
select select
type input "Servisi"
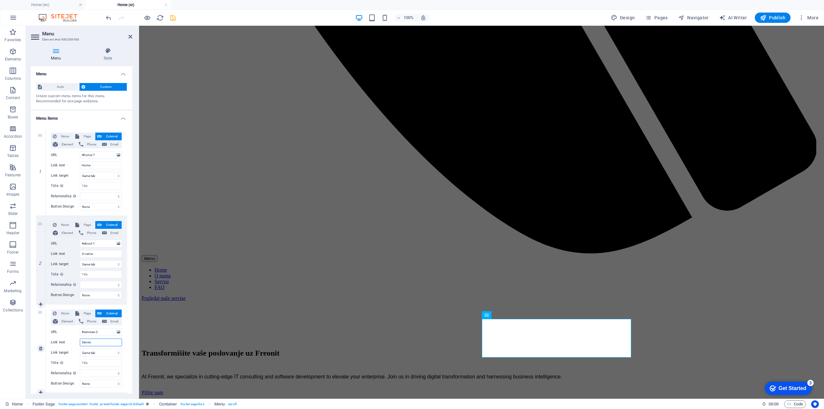
select select
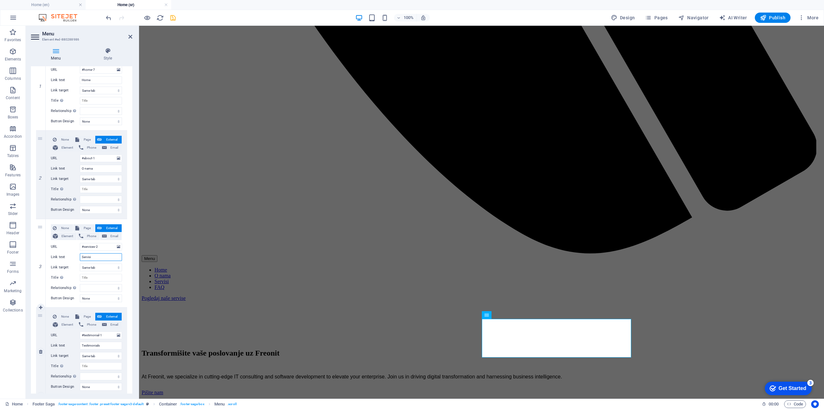
scroll to position [97, 0]
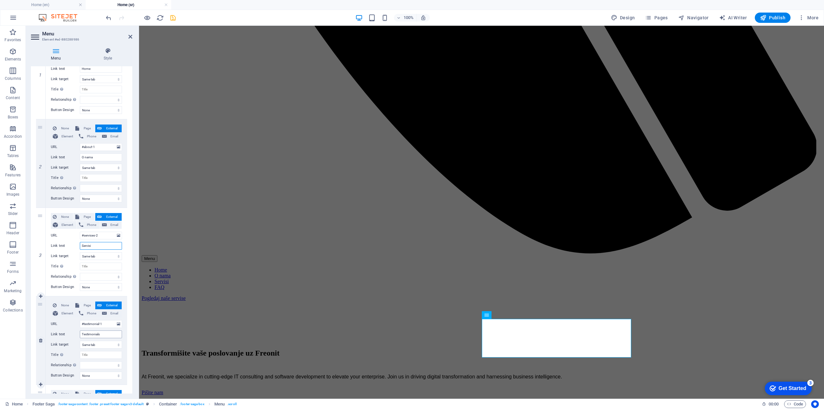
type input "Servisi"
click at [87, 336] on input "Testimonials" at bounding box center [101, 334] width 42 height 8
click at [42, 340] on icon at bounding box center [41, 340] width 4 height 5
select select
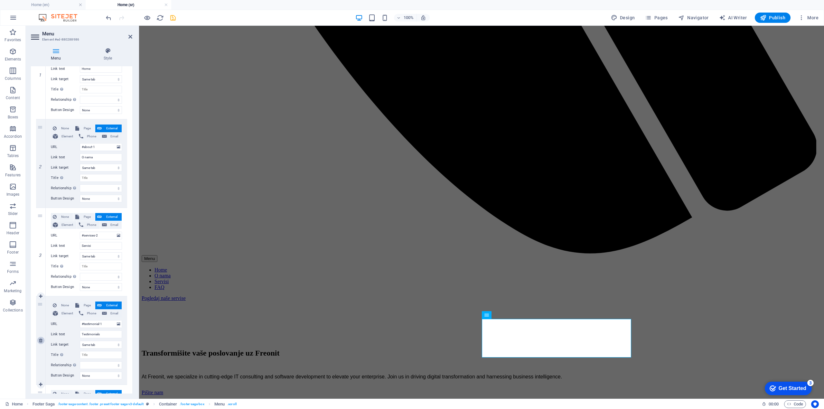
select select
type input "#faq"
type input "FAQ"
select select
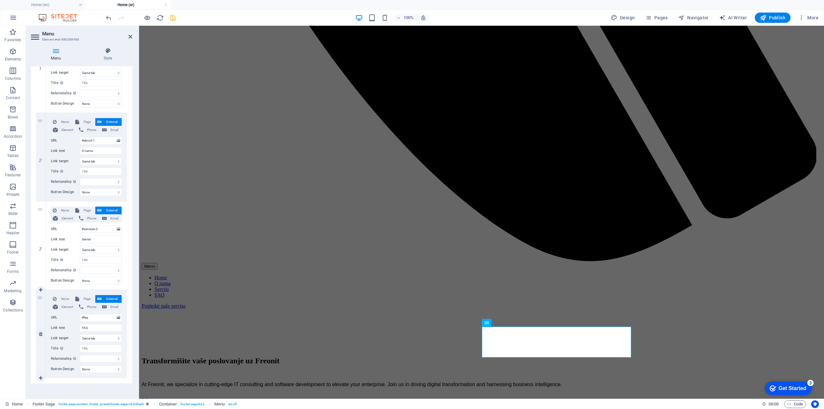
scroll to position [106, 0]
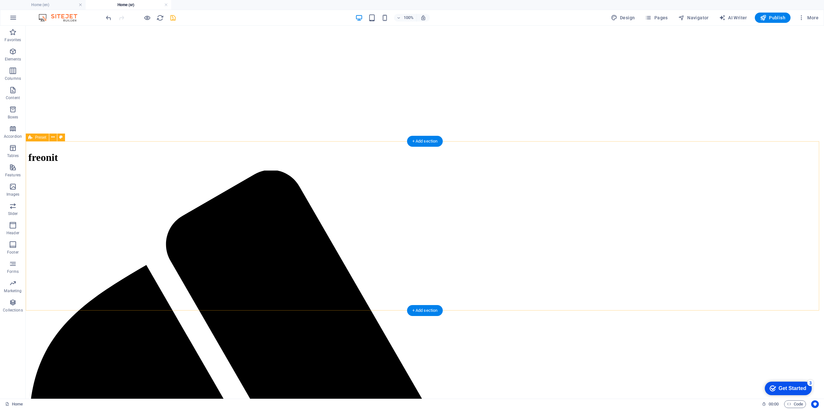
scroll to position [0, 0]
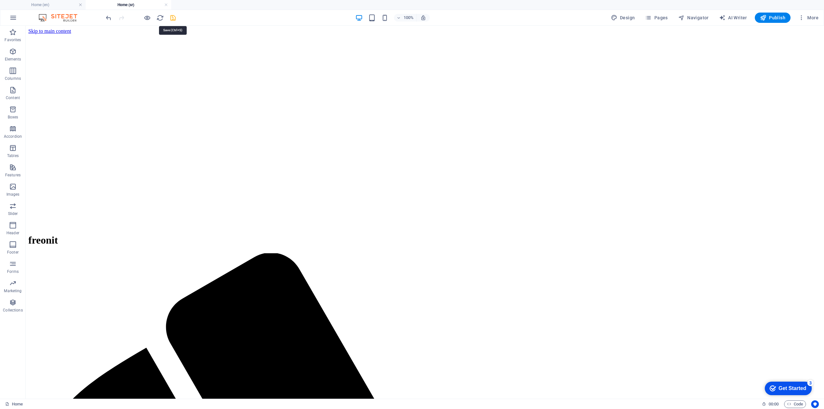
click at [174, 14] on icon "save" at bounding box center [172, 17] width 7 height 7
